Goal: Task Accomplishment & Management: Manage account settings

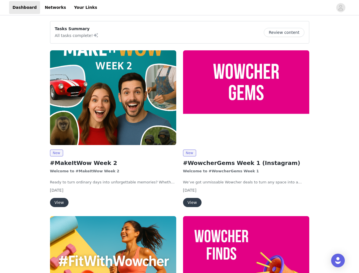
click at [180, 137] on div "New #WowcherGems Week 1 (Instagram) Welcome to #WowcherGems Week 1 We’ve got un…" at bounding box center [246, 130] width 133 height 166
click at [180, 8] on div at bounding box center [217, 7] width 233 height 13
click at [341, 8] on icon "avatar" at bounding box center [340, 7] width 5 height 9
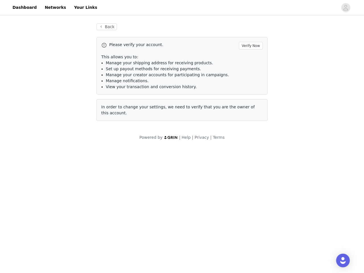
click at [287, 32] on div "Back Please verify your account. Verify Now This allows you to: Manage your shi…" at bounding box center [182, 82] width 364 height 131
click at [113, 98] on div "Please verify your account. Verify Now This allows you to: Manage your shipping…" at bounding box center [181, 79] width 171 height 84
click at [56, 153] on body "Dashboard Networks Your Links Back Please verify your account. Verify Now This …" at bounding box center [182, 136] width 364 height 273
click at [59, 203] on body "Dashboard Networks Your Links Back Please verify your account. Verify Now This …" at bounding box center [182, 136] width 364 height 273
click at [246, 98] on div "Please verify your account. Verify Now This allows you to: Manage your shipping…" at bounding box center [181, 79] width 171 height 84
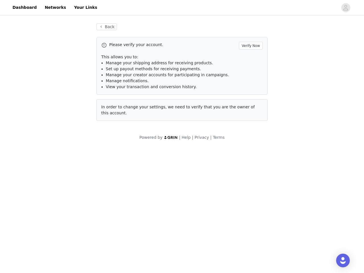
click at [190, 153] on body "Dashboard Networks Your Links Back Please verify your account. Verify Now This …" at bounding box center [182, 136] width 364 height 273
